Goal: Transaction & Acquisition: Purchase product/service

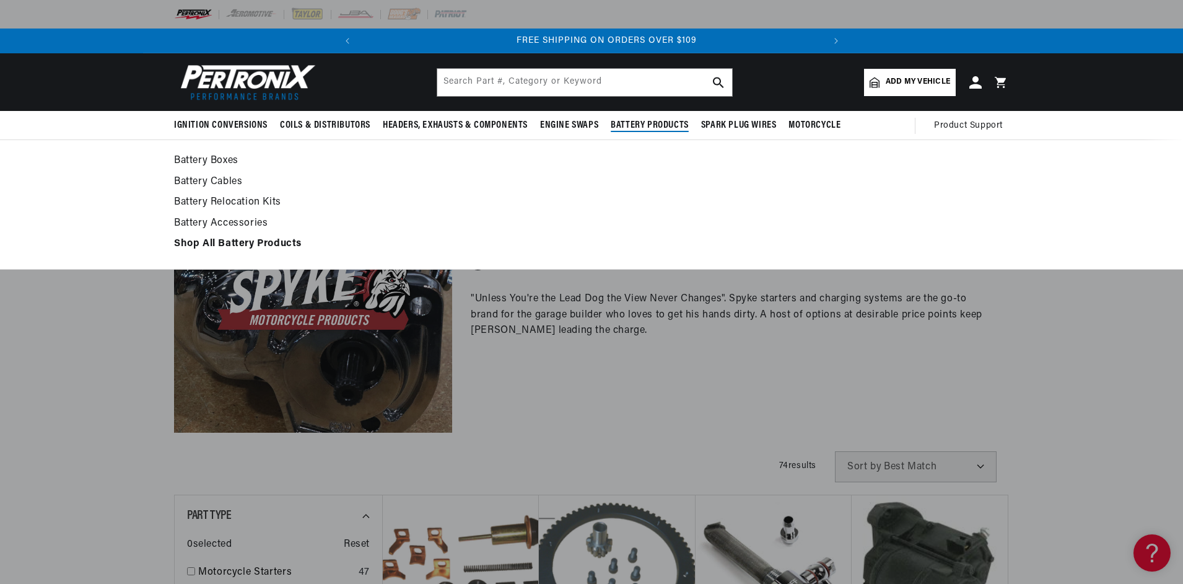
scroll to position [0, 463]
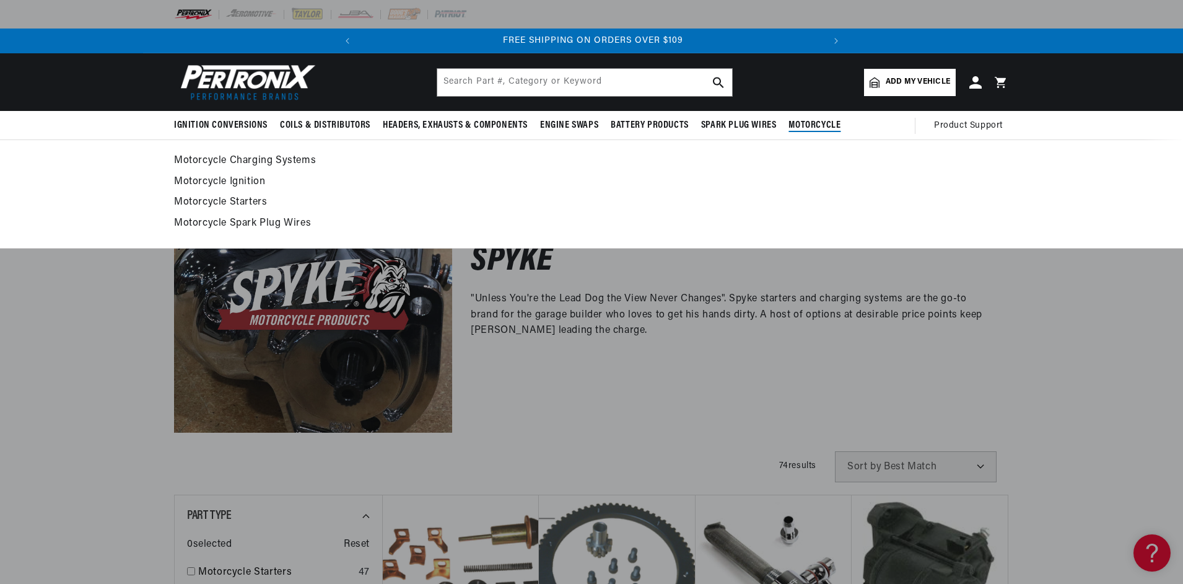
click at [254, 161] on link "Motorcycle Charging Systems" at bounding box center [591, 160] width 835 height 17
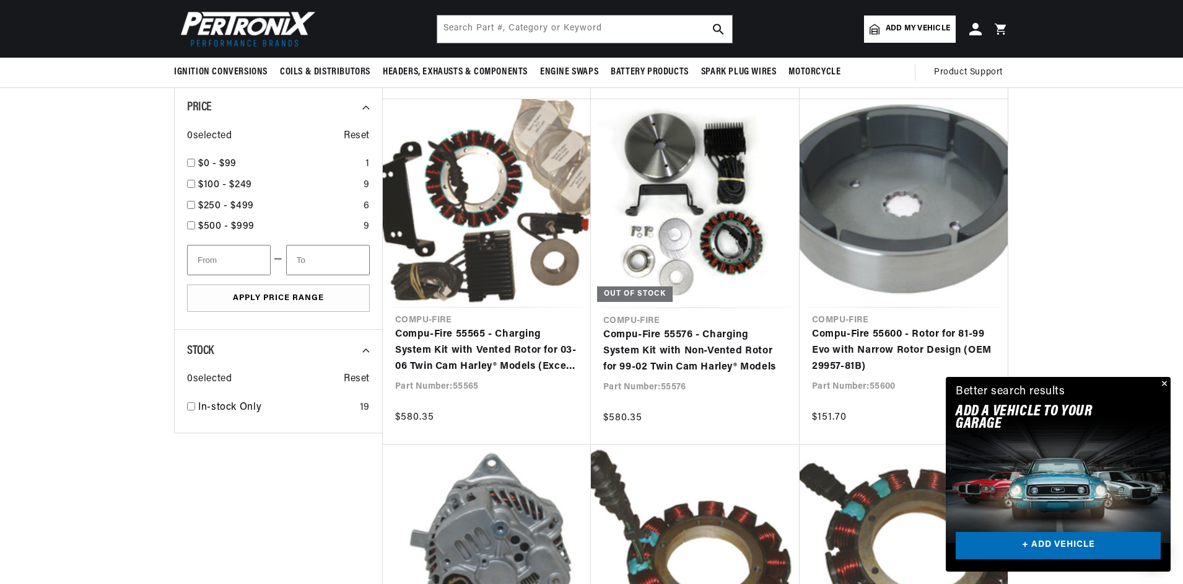
scroll to position [434, 0]
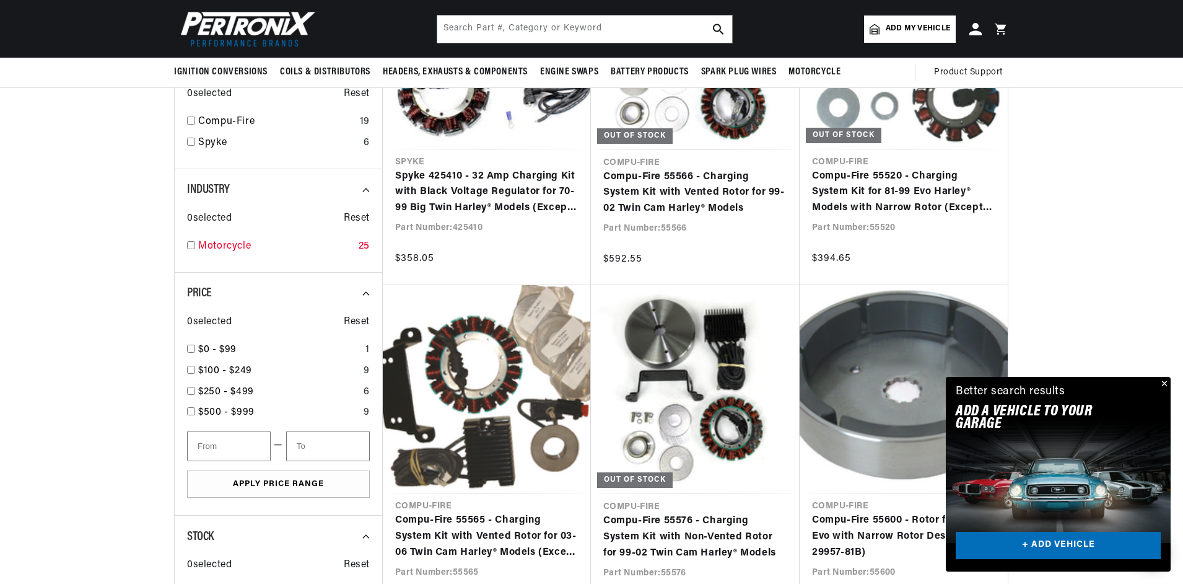
click at [255, 250] on link "Motorcycle" at bounding box center [276, 247] width 156 height 16
checkbox input "true"
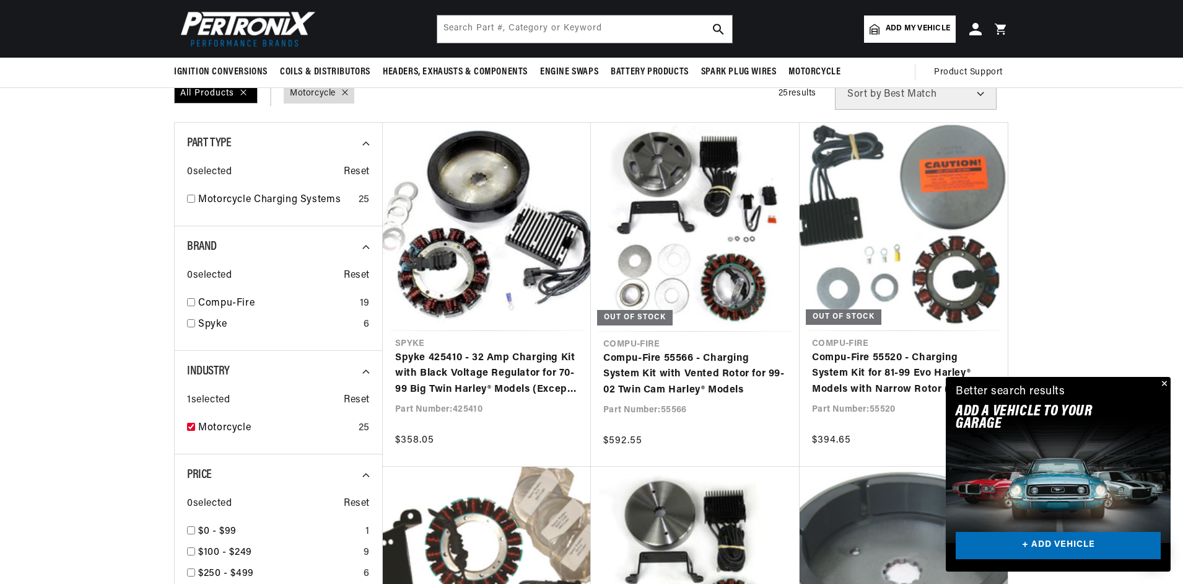
scroll to position [248, 0]
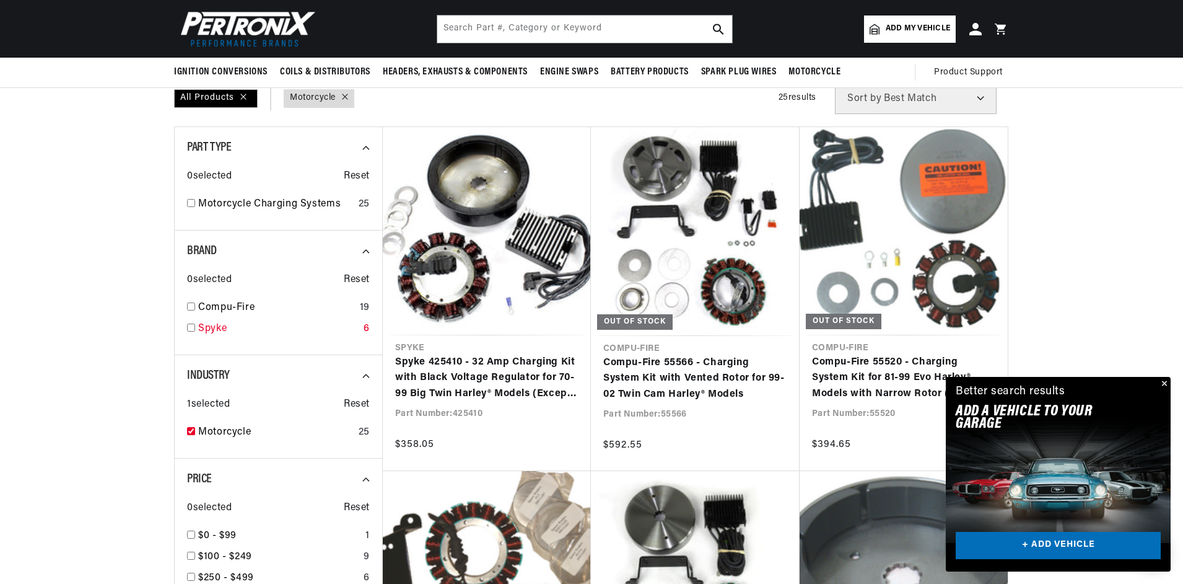
click at [192, 323] on input "checkbox" at bounding box center [191, 327] width 8 height 8
checkbox input "true"
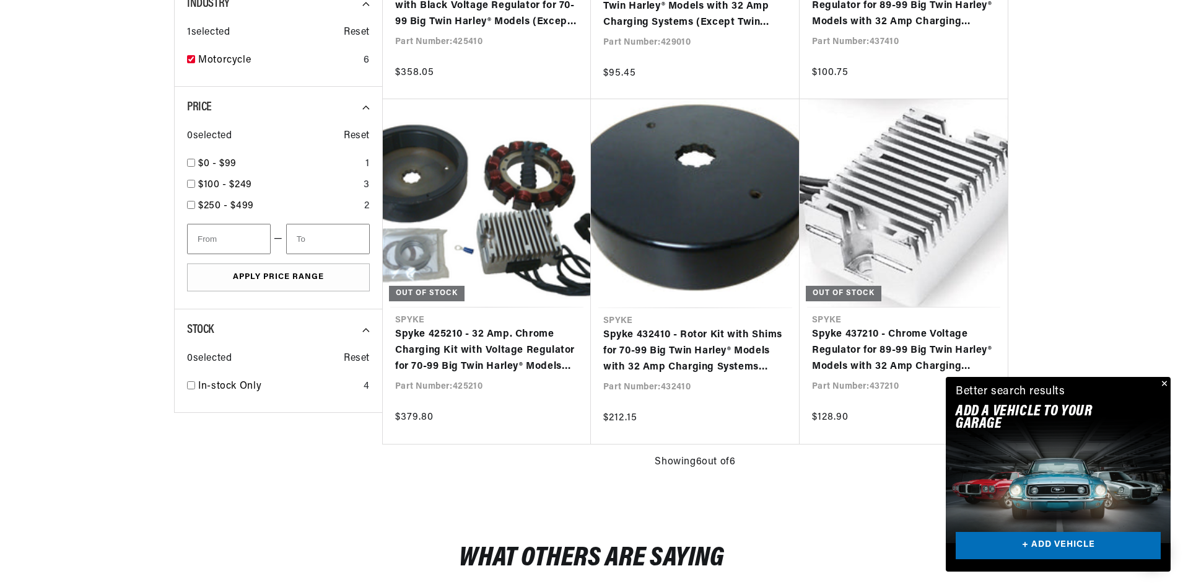
scroll to position [0, 463]
